Goal: Task Accomplishment & Management: Use online tool/utility

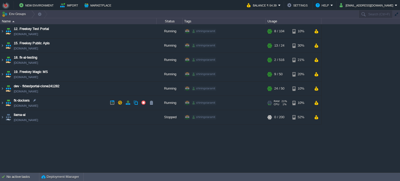
click at [87, 101] on td "fk-dockers [DOMAIN_NAME]" at bounding box center [78, 103] width 156 height 14
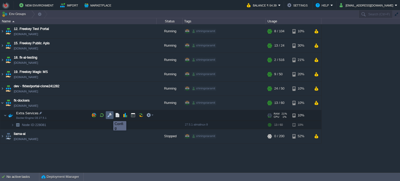
click at [109, 116] on button "button" at bounding box center [109, 115] width 5 height 5
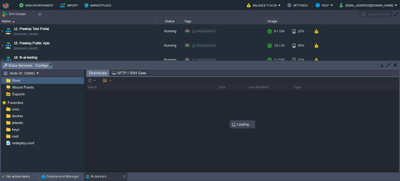
scroll to position [82, 0]
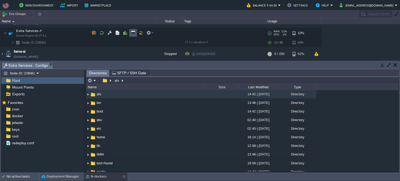
click at [132, 34] on button "button" at bounding box center [133, 32] width 5 height 5
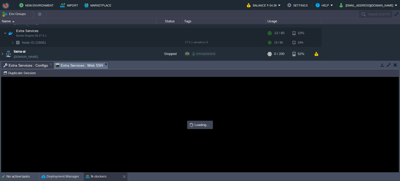
scroll to position [0, 0]
type input "#000000"
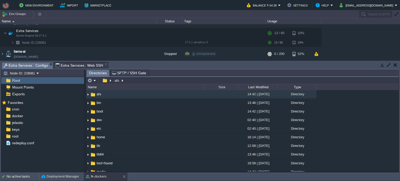
click at [28, 64] on span "Extra Services : Configs" at bounding box center [25, 65] width 45 height 7
click at [24, 116] on div "docker" at bounding box center [42, 116] width 83 height 7
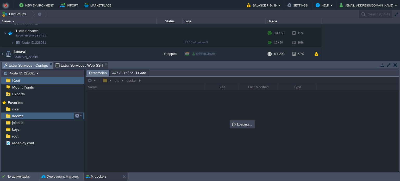
click at [24, 116] on div "docker" at bounding box center [42, 116] width 83 height 7
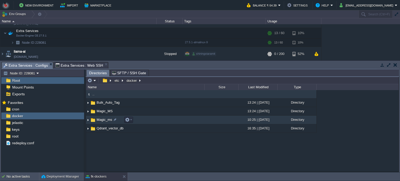
click at [168, 118] on td "Magic_ms" at bounding box center [145, 120] width 119 height 9
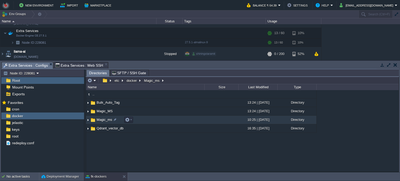
click at [168, 118] on td "Magic_ms" at bounding box center [145, 120] width 119 height 9
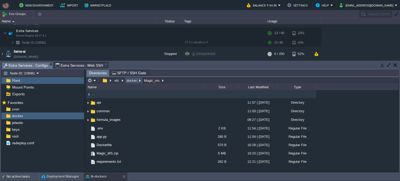
click at [130, 79] on button "docker" at bounding box center [132, 80] width 12 height 5
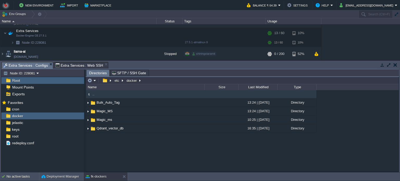
type input "/etc/docker"
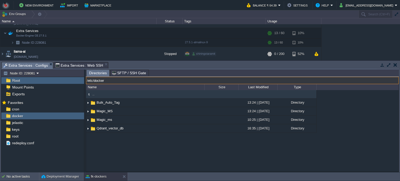
click at [146, 82] on input "/etc/docker" at bounding box center [242, 80] width 313 height 7
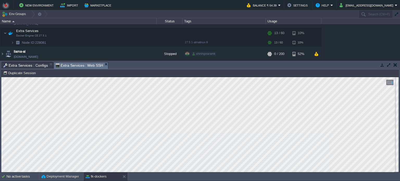
click at [77, 65] on span "Extra Services : Web SSH" at bounding box center [79, 65] width 48 height 7
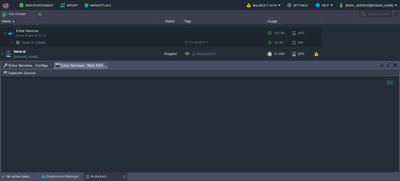
click at [26, 67] on span "Extra Services : Configs" at bounding box center [25, 65] width 45 height 6
click at [80, 64] on span "Extra Services : Web SSH" at bounding box center [79, 65] width 48 height 7
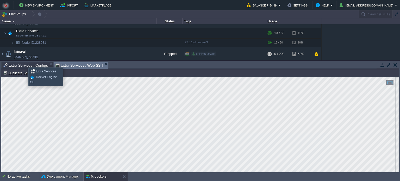
click at [24, 63] on span "Extra Services : Configs" at bounding box center [25, 65] width 45 height 6
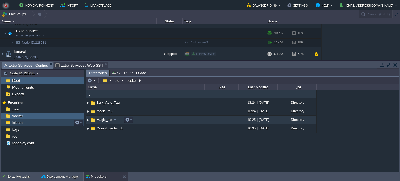
click at [153, 120] on td "Magic_ms" at bounding box center [145, 120] width 119 height 9
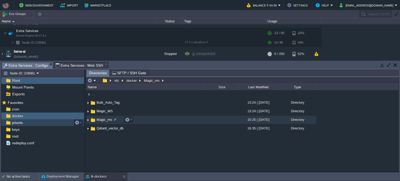
click at [153, 120] on td "Magic_ms" at bounding box center [145, 120] width 119 height 9
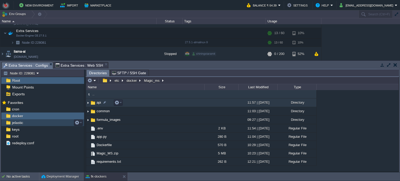
click at [168, 102] on td "api" at bounding box center [145, 102] width 119 height 9
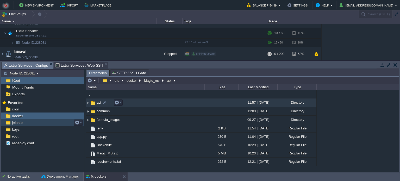
click at [168, 102] on td "api" at bounding box center [145, 102] width 119 height 9
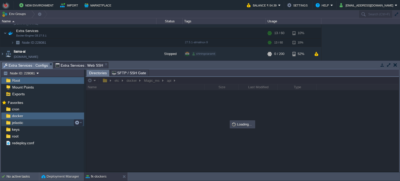
click at [145, 81] on div at bounding box center [242, 124] width 313 height 95
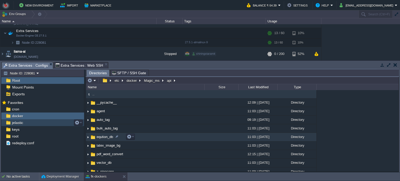
scroll to position [11, 0]
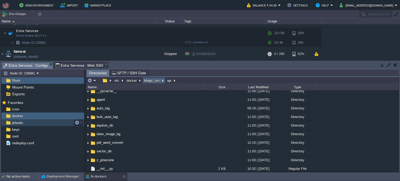
click at [149, 79] on button "Magic_ms" at bounding box center [152, 80] width 18 height 5
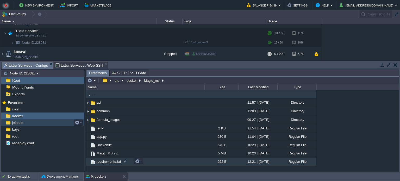
click at [170, 160] on td "requirements.txt" at bounding box center [145, 162] width 119 height 8
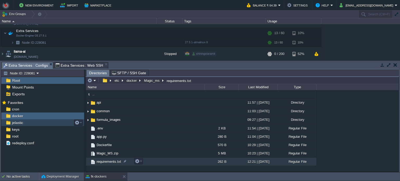
click at [170, 160] on td "requirements.txt" at bounding box center [145, 162] width 119 height 8
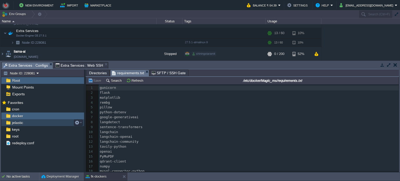
scroll to position [32, 0]
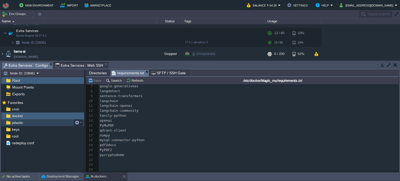
click at [105, 159] on pre "​" at bounding box center [249, 160] width 300 height 5
click at [93, 80] on button "Save" at bounding box center [95, 80] width 15 height 5
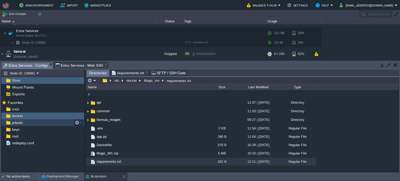
click at [99, 73] on span "Directories" at bounding box center [98, 73] width 18 height 7
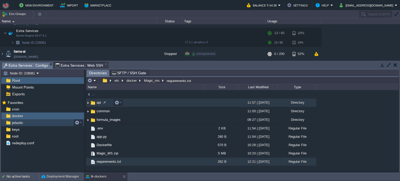
click at [141, 103] on td "api" at bounding box center [145, 102] width 119 height 9
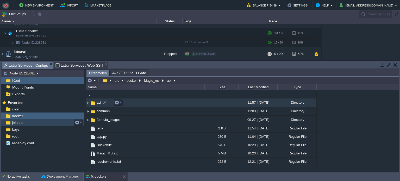
click at [141, 103] on td "api" at bounding box center [145, 102] width 119 height 9
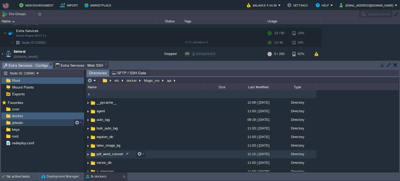
click at [171, 156] on td "pdf_word_convert" at bounding box center [145, 154] width 119 height 9
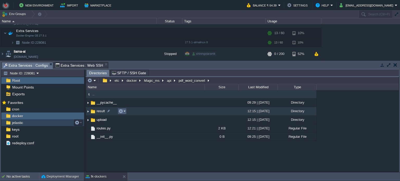
click at [123, 112] on em at bounding box center [122, 111] width 7 height 5
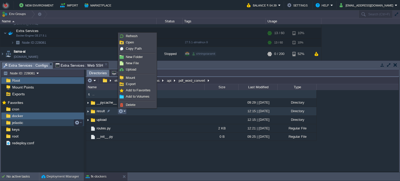
click at [175, 114] on td "result" at bounding box center [145, 111] width 119 height 9
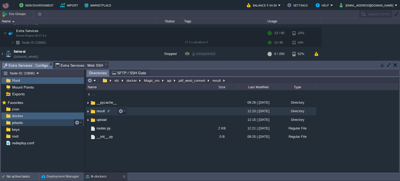
click at [175, 114] on td "result" at bounding box center [145, 111] width 119 height 9
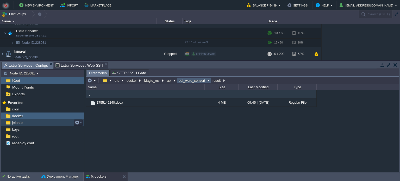
click at [190, 81] on button "pdf_word_convert" at bounding box center [192, 80] width 29 height 5
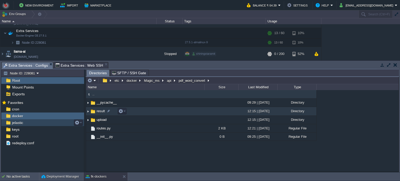
click at [145, 111] on td "result" at bounding box center [145, 111] width 119 height 9
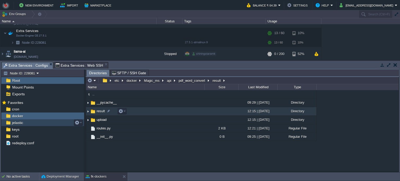
click at [145, 111] on td "result" at bounding box center [145, 111] width 119 height 9
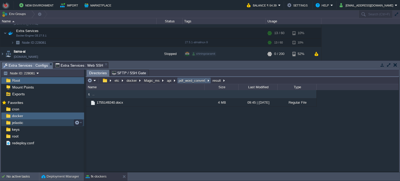
click at [193, 79] on button "pdf_word_convert" at bounding box center [192, 80] width 29 height 5
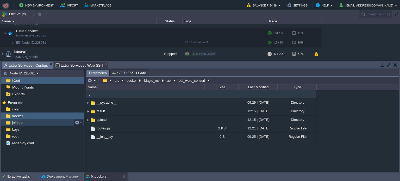
click at [154, 159] on div ".. __pycache__ 09:29 | [DATE] Directory result 12:15 | [DATE] Directory upload …" at bounding box center [242, 131] width 313 height 82
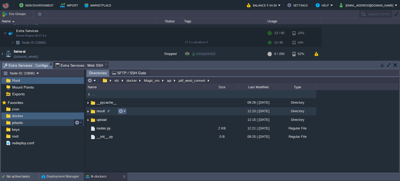
click at [123, 112] on em at bounding box center [122, 111] width 7 height 5
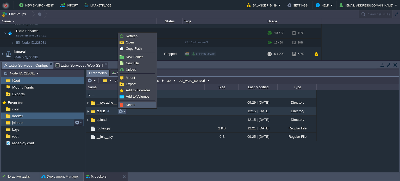
click at [128, 105] on span "Delete" at bounding box center [131, 105] width 10 height 4
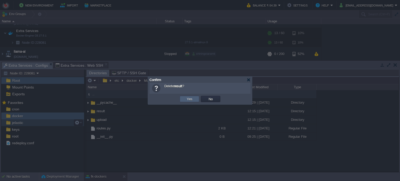
click at [185, 98] on td "Yes" at bounding box center [190, 99] width 20 height 6
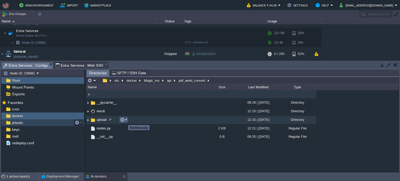
click at [124, 120] on button "button" at bounding box center [122, 120] width 5 height 5
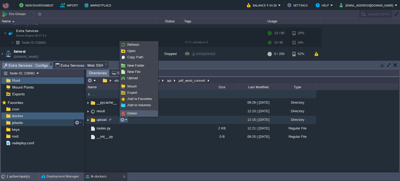
click at [129, 113] on span "Delete" at bounding box center [132, 114] width 10 height 4
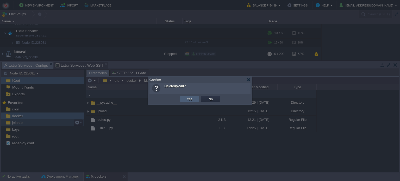
click at [185, 100] on td "Yes" at bounding box center [190, 99] width 20 height 6
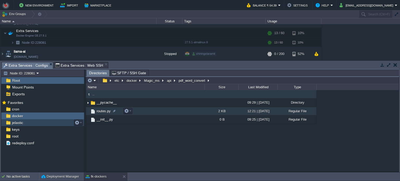
click at [166, 110] on td "routes.py" at bounding box center [145, 111] width 119 height 8
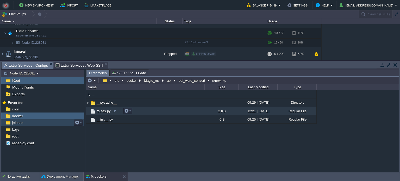
click at [166, 110] on td "routes.py" at bounding box center [145, 111] width 119 height 8
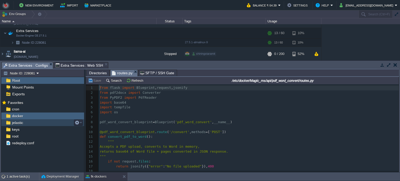
scroll to position [2, 0]
click at [245, 137] on pre "def convert_pdf_to_word ():" at bounding box center [249, 136] width 300 height 5
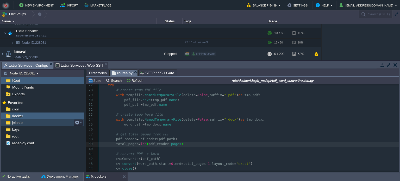
scroll to position [219, 0]
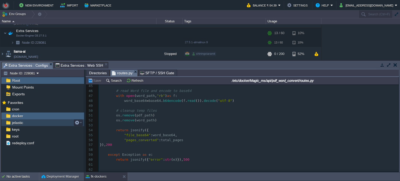
click at [201, 156] on pre "except Exception as e :" at bounding box center [249, 154] width 300 height 5
type textarea "-"
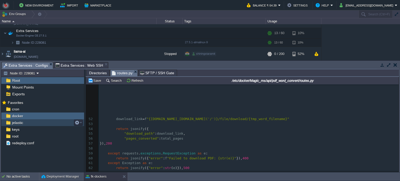
scroll to position [308, 0]
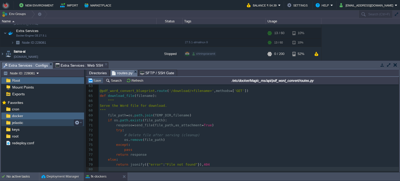
click at [92, 81] on button "Save" at bounding box center [95, 80] width 15 height 5
click at [72, 65] on span "Extra Services : Web SSH" at bounding box center [79, 65] width 48 height 6
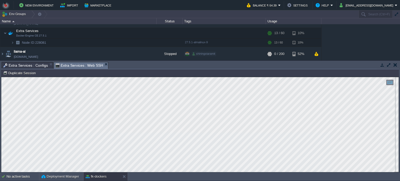
click at [1, 77] on html "Copy: Ctrl + Shift + C Paste: Ctrl + V Settings: Ctrl + Shift + Alt 0" at bounding box center [200, 77] width 398 height 0
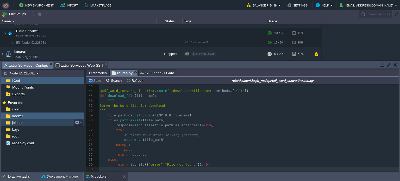
click at [23, 62] on span "Extra Services : Configs" at bounding box center [25, 65] width 45 height 7
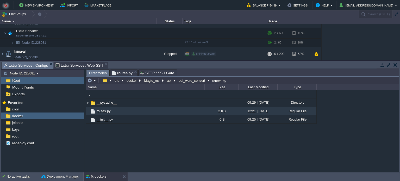
click at [97, 74] on span "Directories" at bounding box center [98, 73] width 18 height 7
click at [152, 82] on button "Magic_ms" at bounding box center [152, 80] width 18 height 5
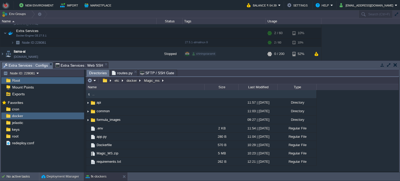
type input "/etc/docker/Magic_ms"
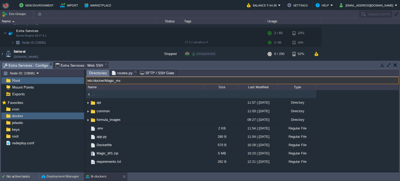
click at [176, 79] on input "/etc/docker/Magic_ms" at bounding box center [242, 80] width 313 height 7
click at [67, 64] on span "Extra Services : Web SSH" at bounding box center [79, 65] width 48 height 6
